Goal: Task Accomplishment & Management: Use online tool/utility

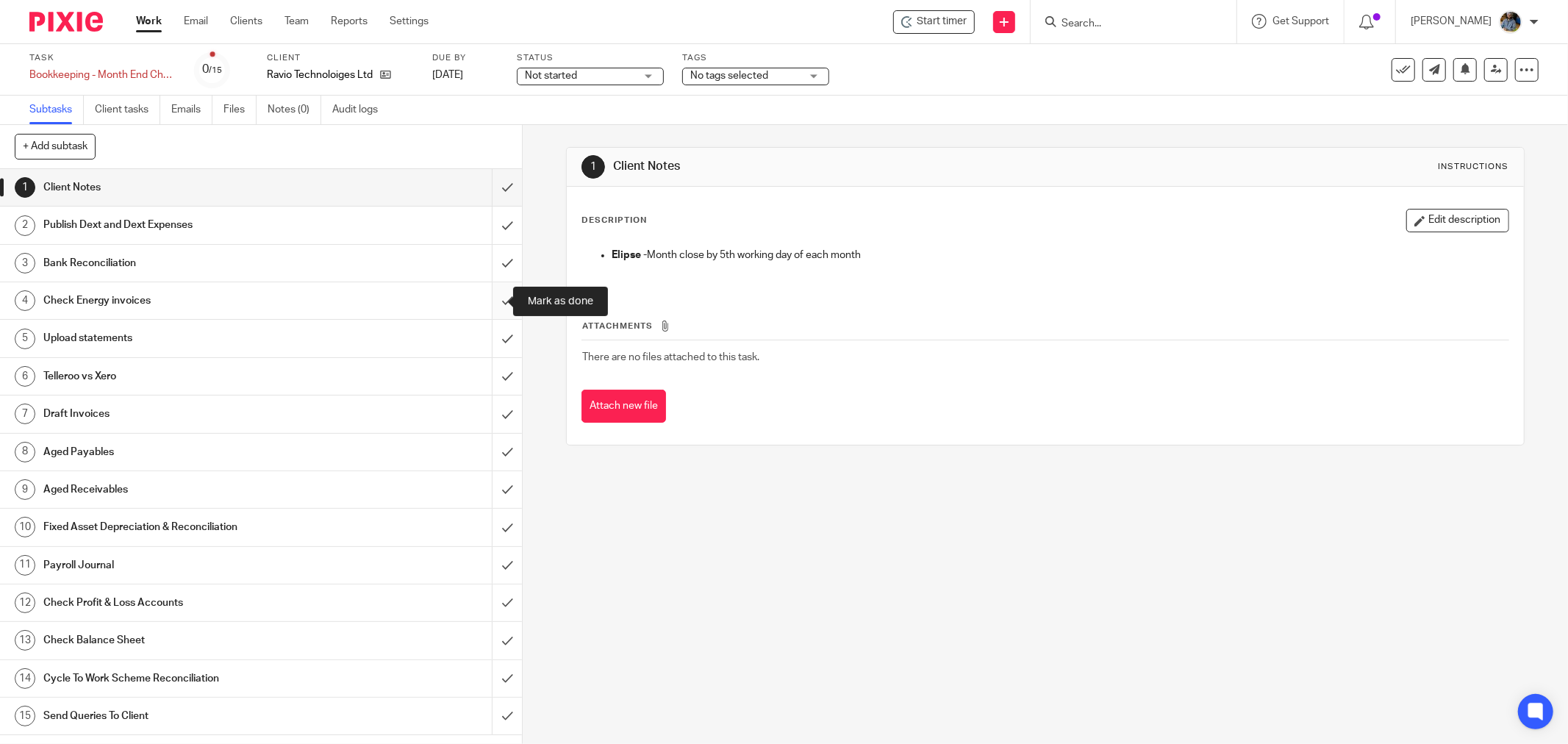
click at [490, 302] on input "submit" at bounding box center [260, 300] width 522 height 37
click at [488, 333] on input "submit" at bounding box center [260, 338] width 522 height 37
drag, startPoint x: 488, startPoint y: 375, endPoint x: 505, endPoint y: 380, distance: 17.7
click at [492, 375] on input "submit" at bounding box center [260, 376] width 522 height 37
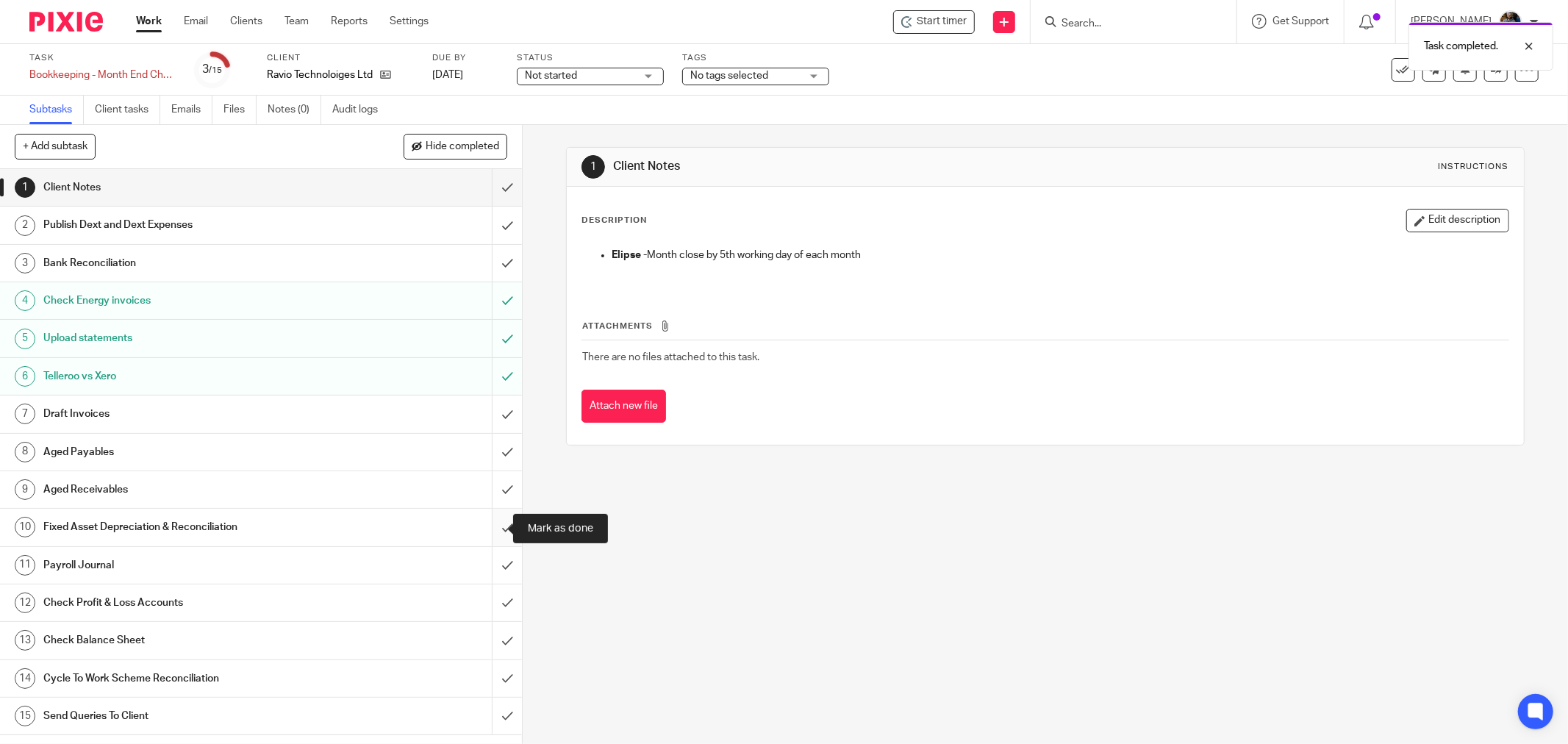
click at [490, 522] on input "submit" at bounding box center [260, 526] width 522 height 37
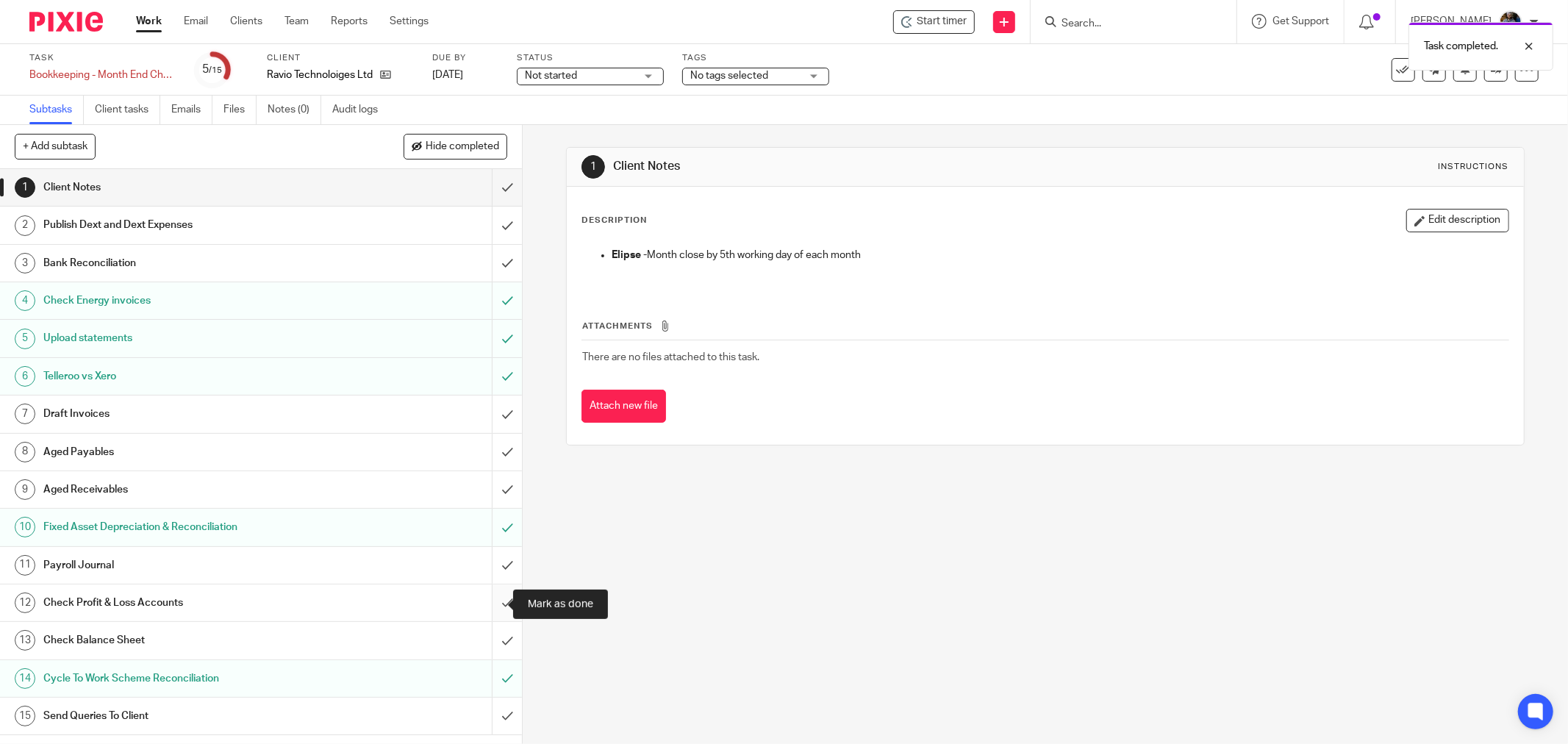
click at [491, 602] on input "submit" at bounding box center [260, 602] width 522 height 37
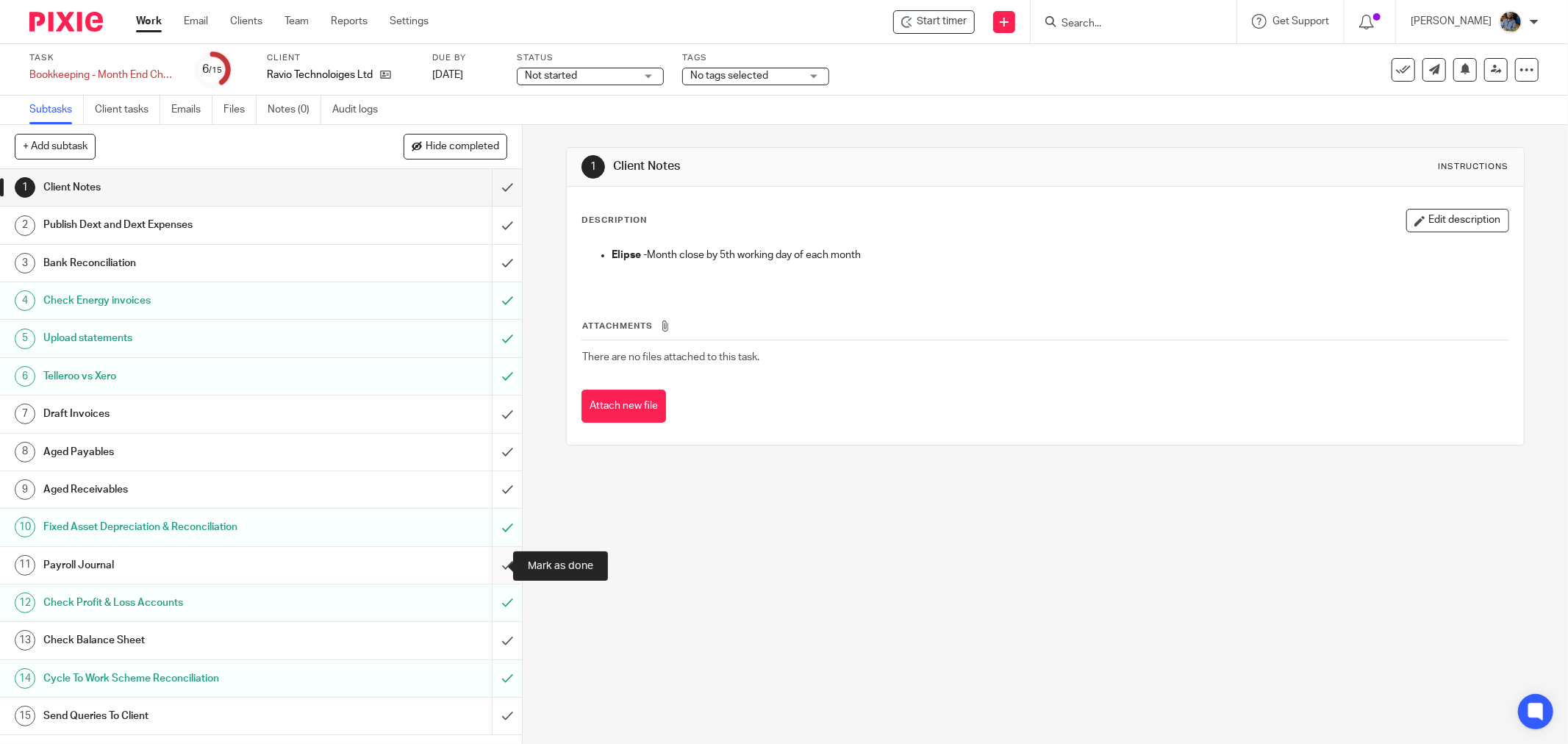
drag, startPoint x: 483, startPoint y: 563, endPoint x: 491, endPoint y: 561, distance: 8.2
click at [490, 561] on input "submit" at bounding box center [260, 565] width 522 height 37
drag, startPoint x: 813, startPoint y: 636, endPoint x: 51, endPoint y: 410, distance: 794.8
click at [805, 635] on div "1 Client Notes Instructions Description Edit description Elipse - Month close b…" at bounding box center [1045, 434] width 1045 height 619
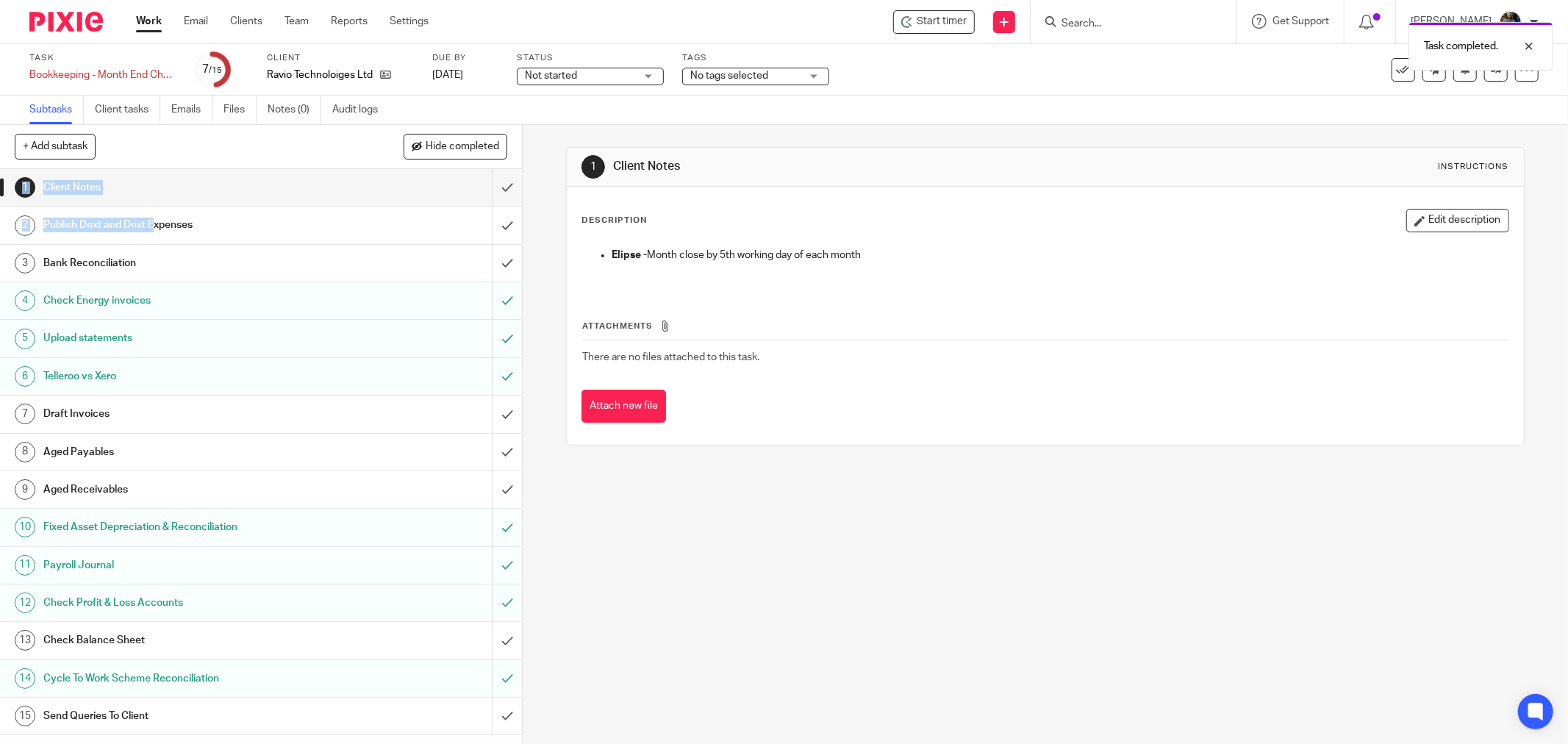
click at [135, 217] on div "+ Add subtask Hide completed Cancel + Add 1 Client Notes 2 Publish Dext and Dex…" at bounding box center [260, 412] width 522 height 575
click at [486, 183] on input "submit" at bounding box center [260, 187] width 522 height 37
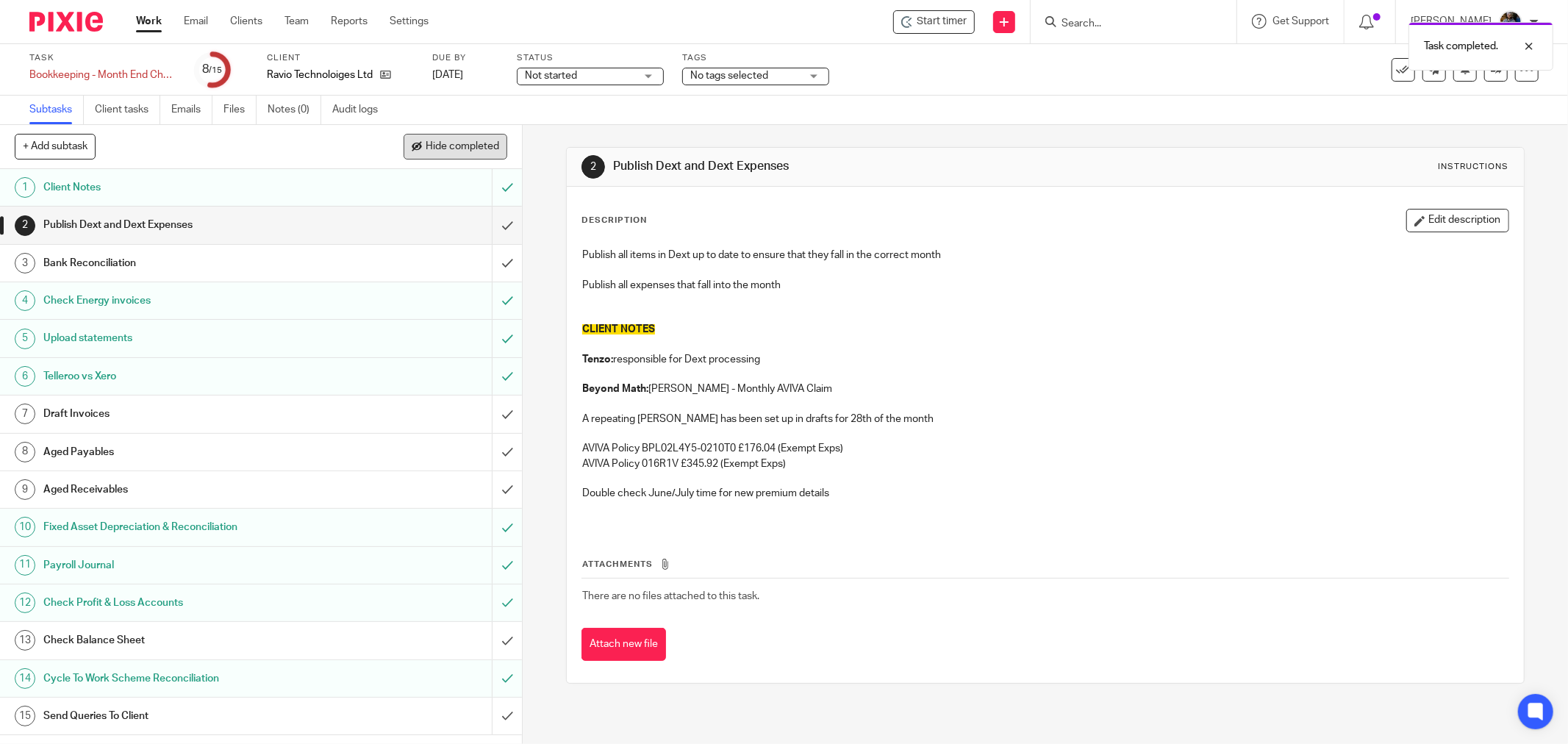
click at [432, 147] on span "Hide completed" at bounding box center [462, 147] width 73 height 11
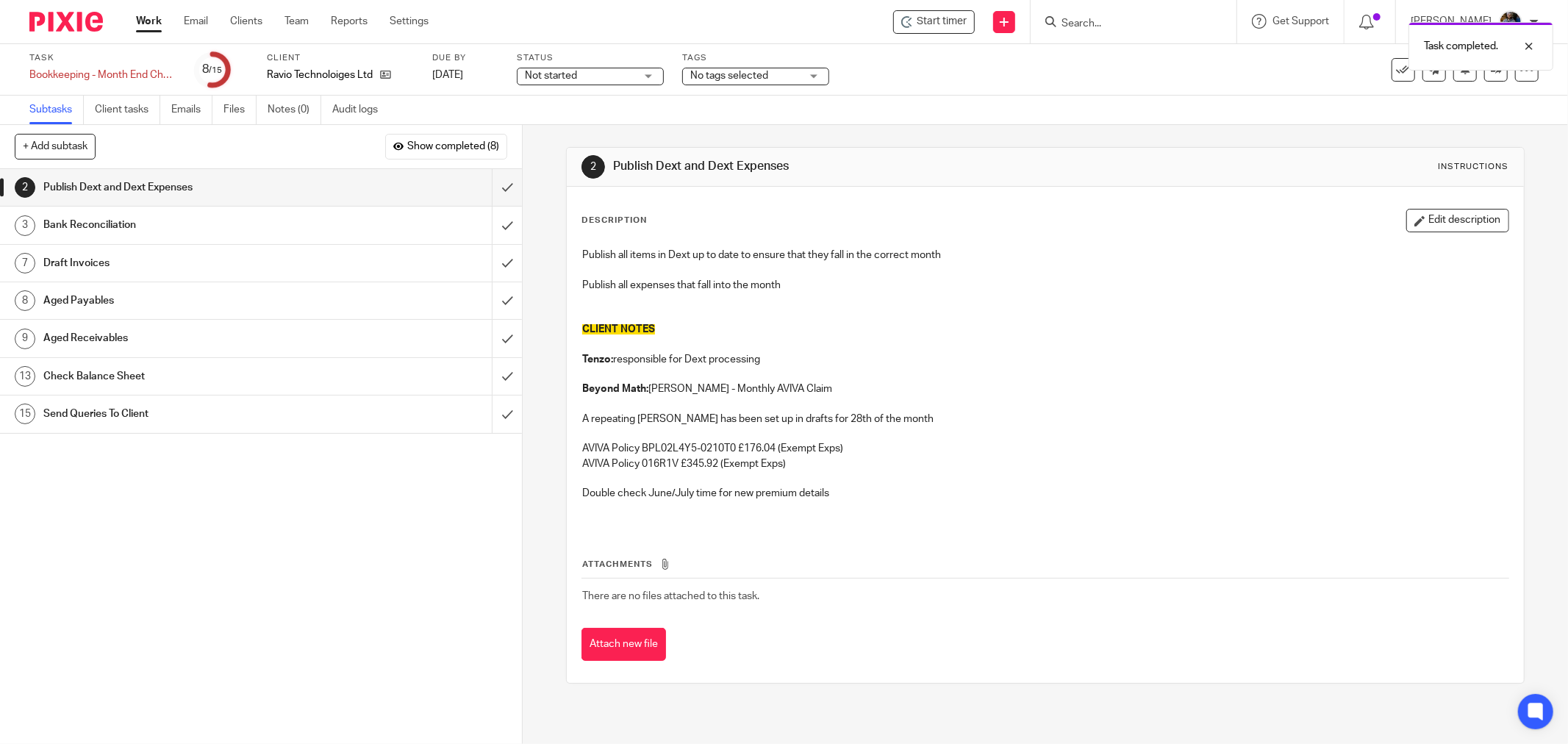
click at [1070, 339] on p at bounding box center [1045, 344] width 927 height 14
click at [920, 525] on div "Publish all items in Dext up to date to ensure that they fall in the correct mo…" at bounding box center [1045, 384] width 941 height 287
drag, startPoint x: 1314, startPoint y: 349, endPoint x: 852, endPoint y: 26, distance: 563.7
click at [1313, 349] on p at bounding box center [1045, 344] width 927 height 14
